Goal: Navigation & Orientation: Find specific page/section

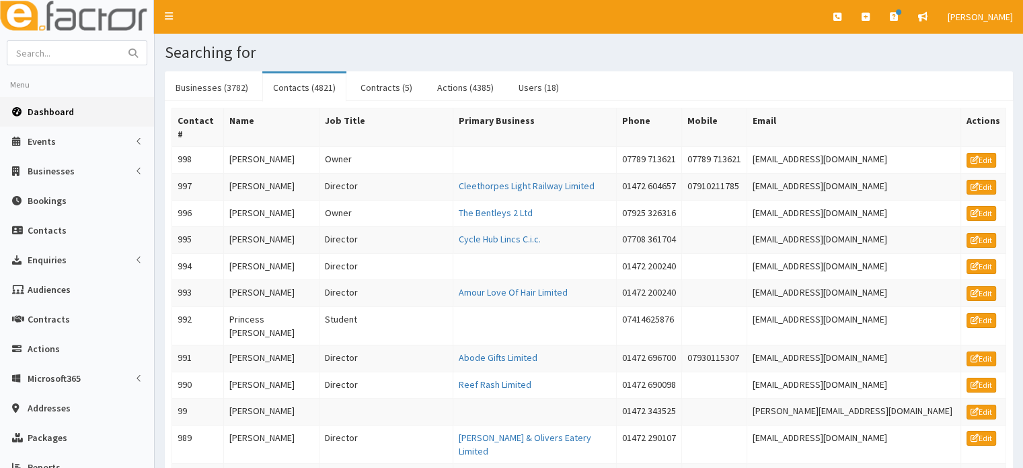
click at [73, 102] on link "Dashboard" at bounding box center [77, 112] width 154 height 30
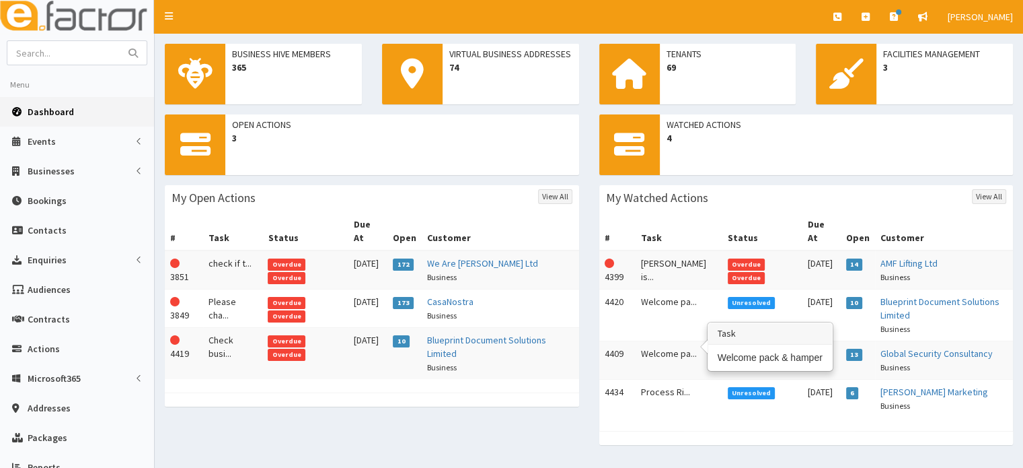
click at [676, 354] on td "Welcome pa..." at bounding box center [679, 360] width 87 height 38
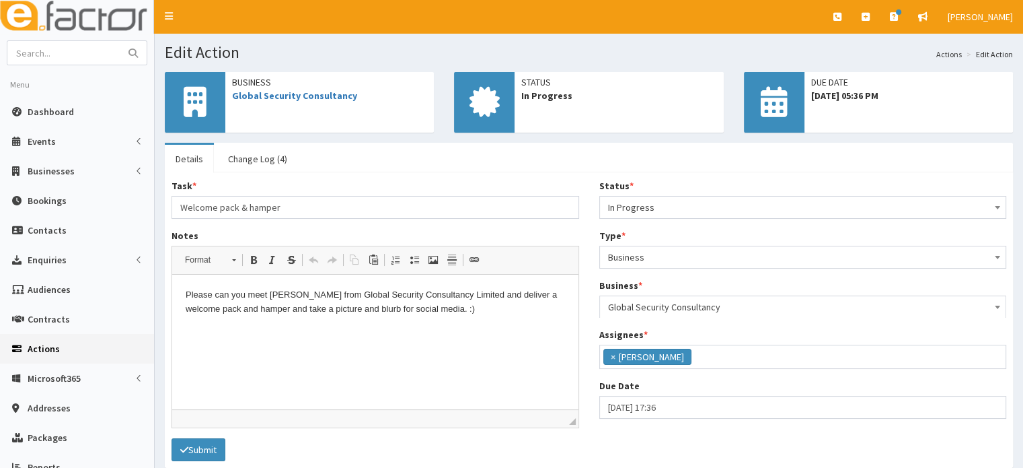
scroll to position [59, 0]
click at [85, 113] on link "Dashboard" at bounding box center [77, 112] width 154 height 30
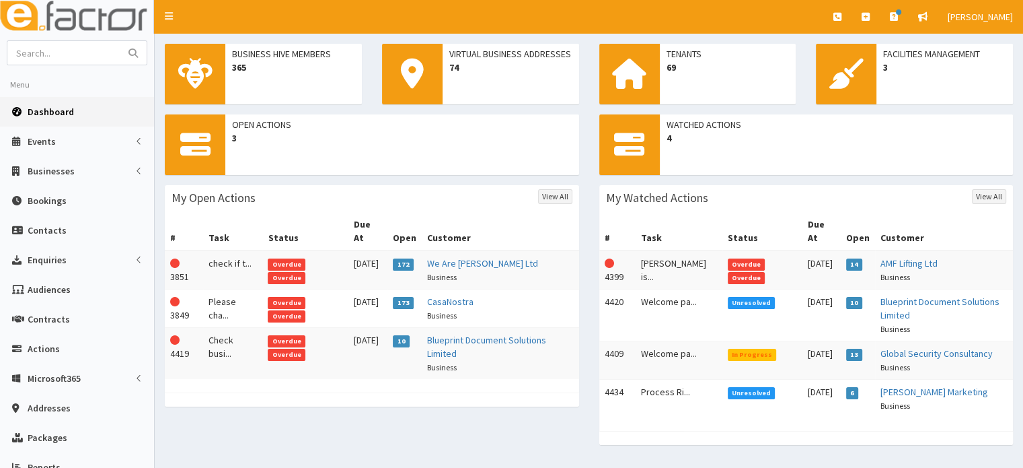
click at [258, 252] on td "check if t..." at bounding box center [232, 269] width 59 height 39
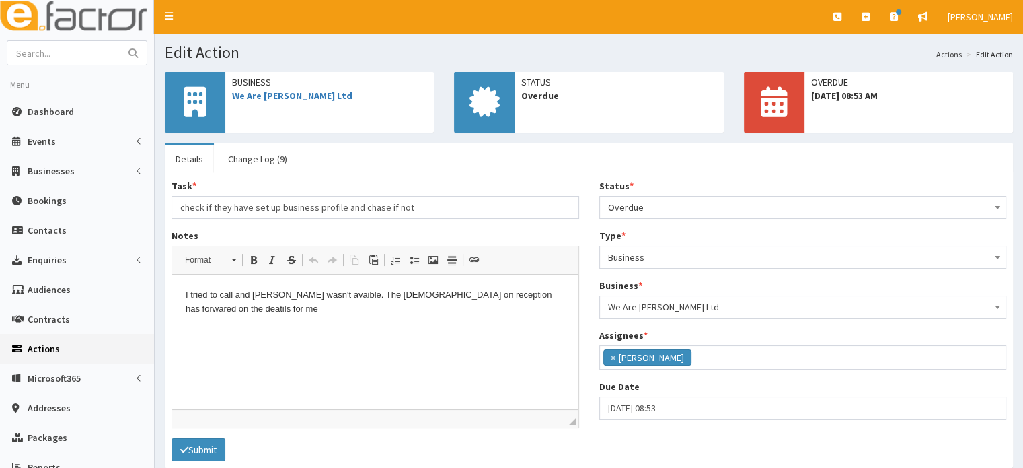
scroll to position [108, 0]
click at [62, 107] on span "Dashboard" at bounding box center [51, 112] width 46 height 12
